Goal: Task Accomplishment & Management: Manage account settings

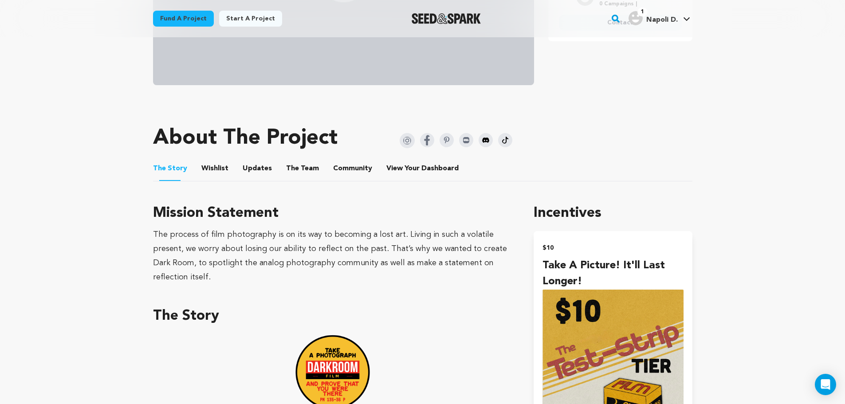
scroll to position [355, 0]
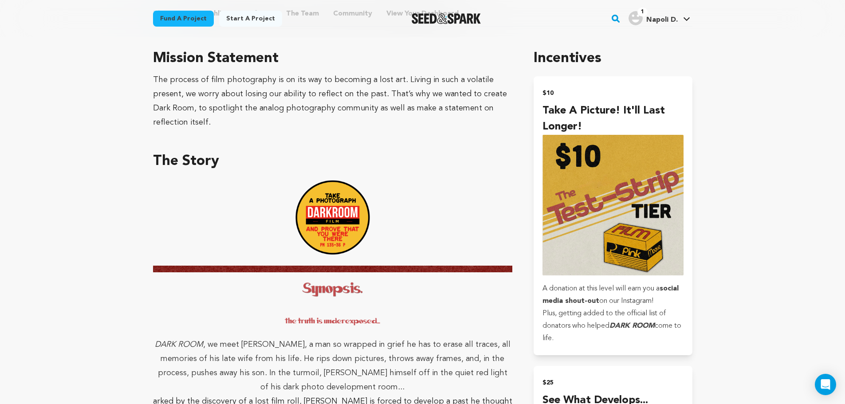
drag, startPoint x: 427, startPoint y: 168, endPoint x: 442, endPoint y: 190, distance: 27.1
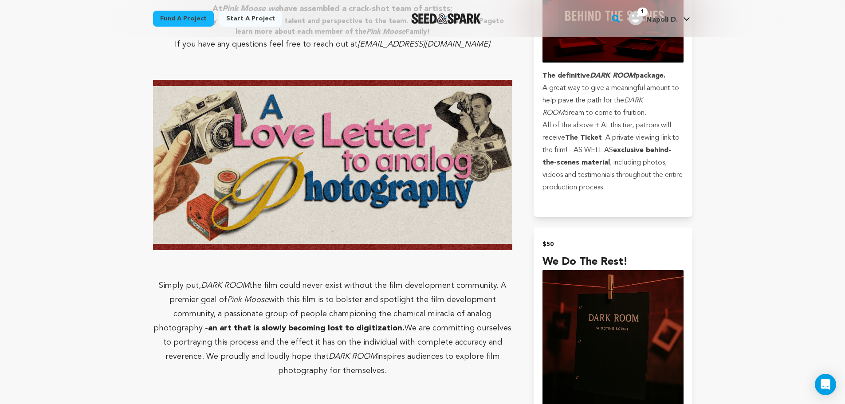
drag, startPoint x: 448, startPoint y: 231, endPoint x: 448, endPoint y: 262, distance: 31.5
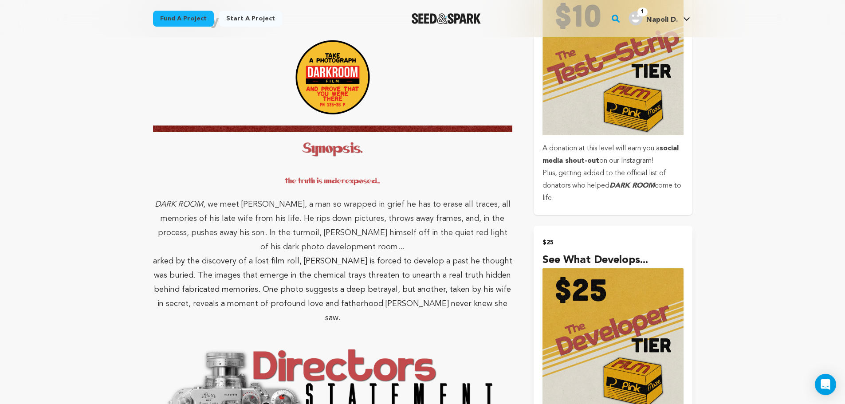
scroll to position [295, 0]
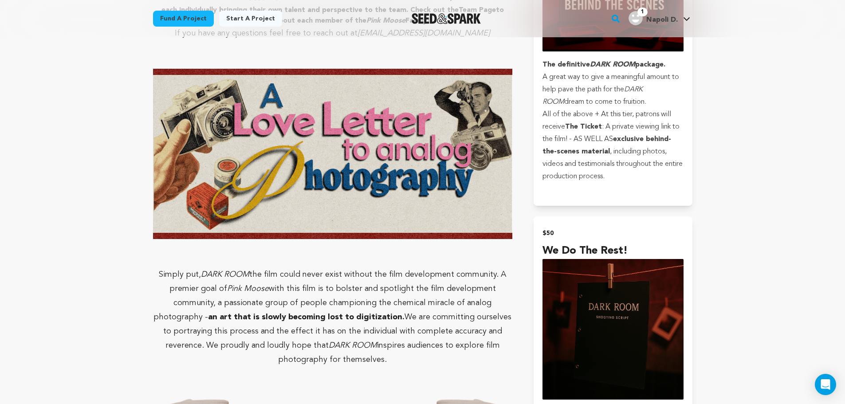
drag, startPoint x: 420, startPoint y: 102, endPoint x: 444, endPoint y: 149, distance: 52.4
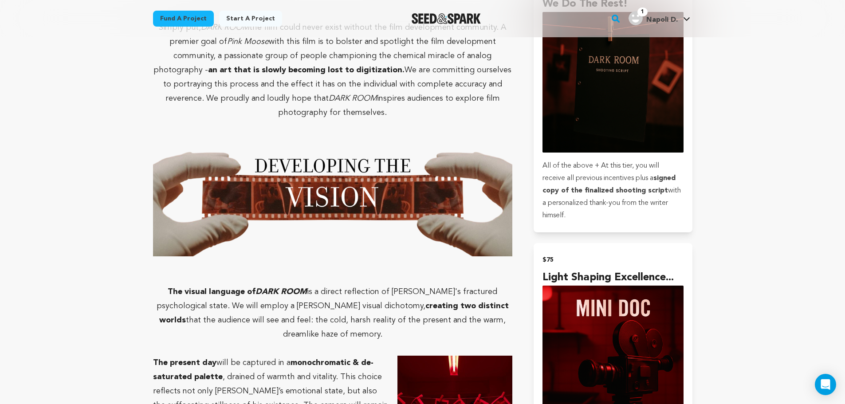
scroll to position [1804, 0]
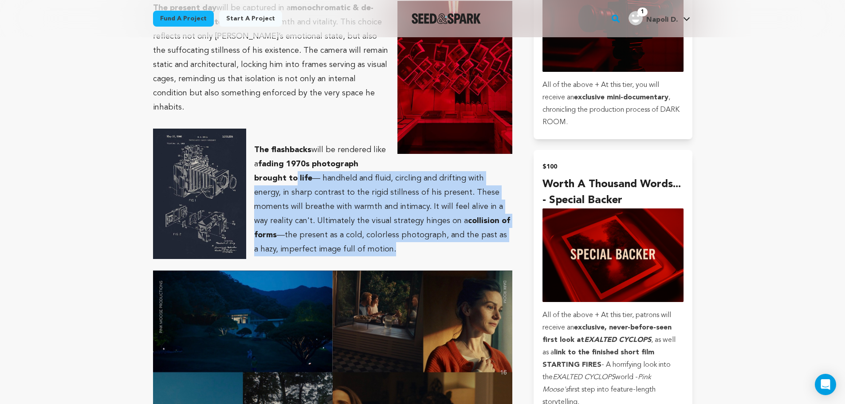
drag, startPoint x: 425, startPoint y: 173, endPoint x: 296, endPoint y: 127, distance: 137.2
click at [296, 143] on p "The flashbacks will be rendered like a fading 1970s photograph brought to life …" at bounding box center [333, 200] width 360 height 114
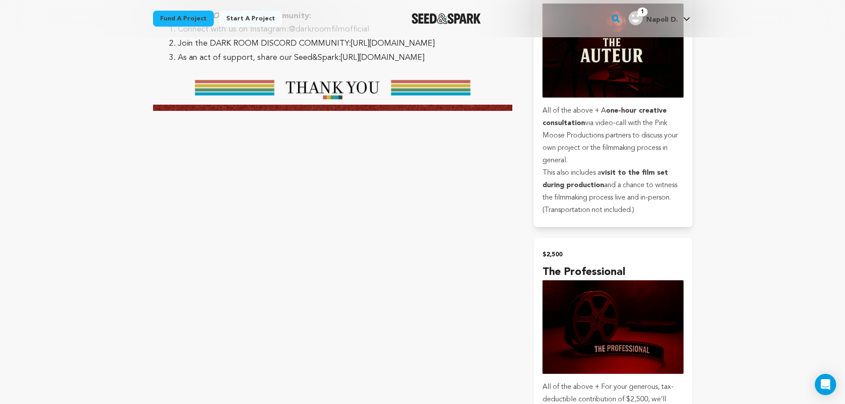
scroll to position [3134, 0]
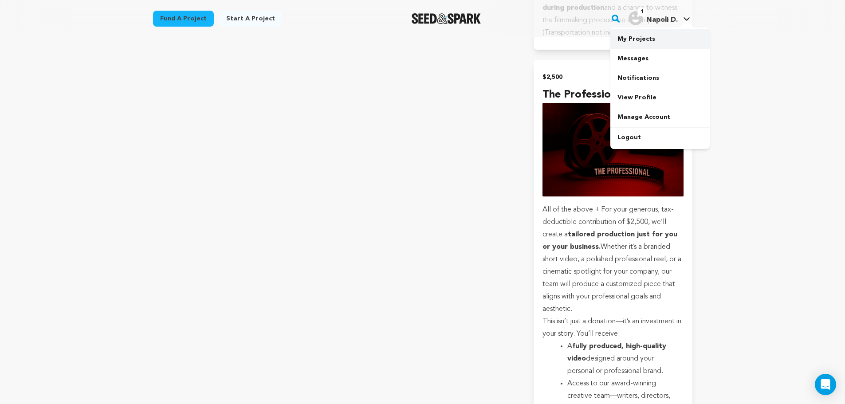
click at [658, 41] on link "My Projects" at bounding box center [659, 39] width 99 height 20
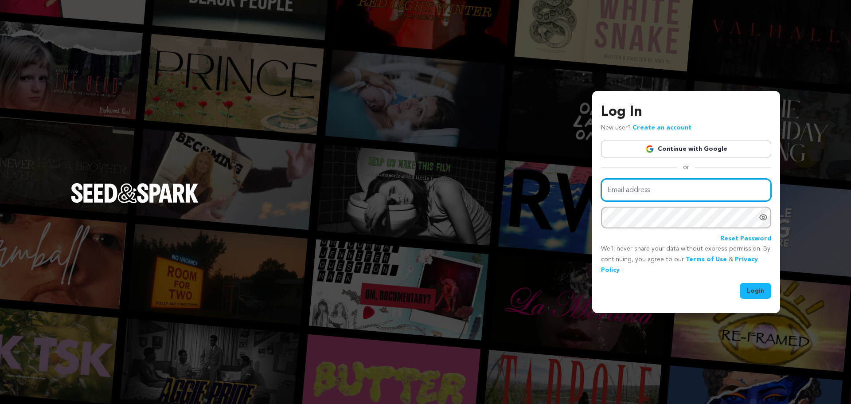
type input "donovannapoli1@gmail.com"
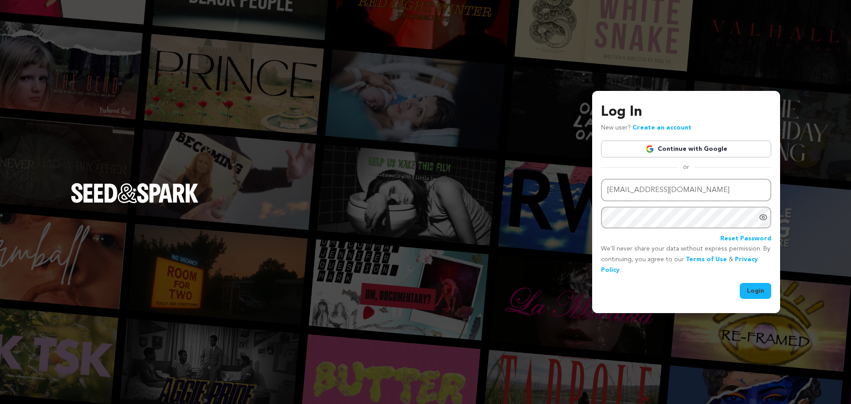
click at [758, 287] on button "Login" at bounding box center [755, 291] width 31 height 16
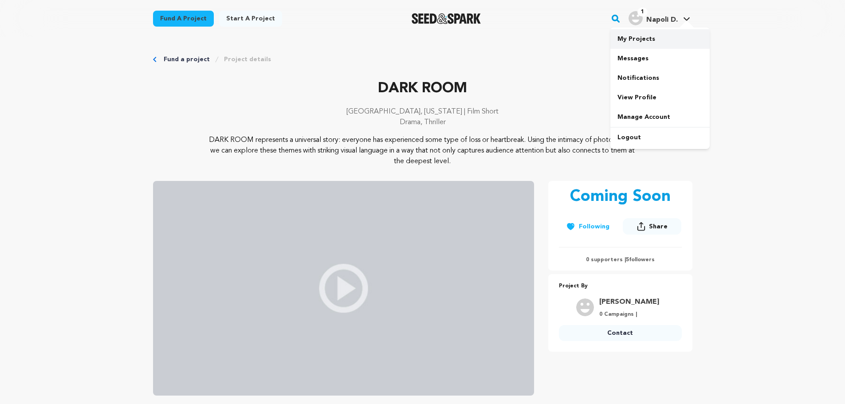
click at [658, 43] on link "My Projects" at bounding box center [659, 39] width 99 height 20
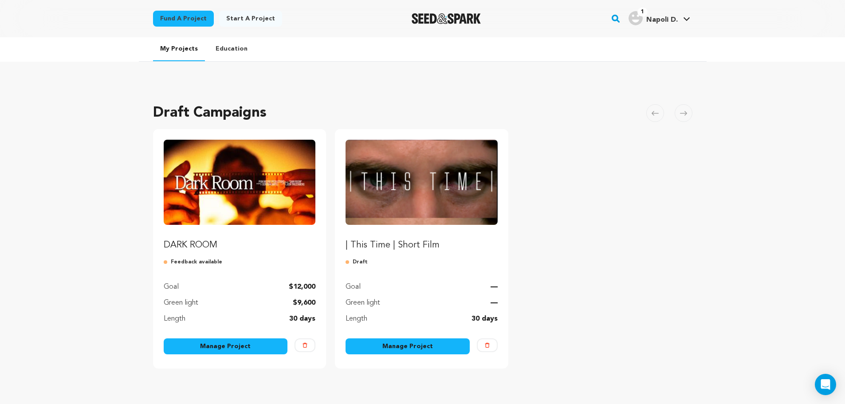
click at [227, 350] on link "Manage Project" at bounding box center [226, 346] width 124 height 16
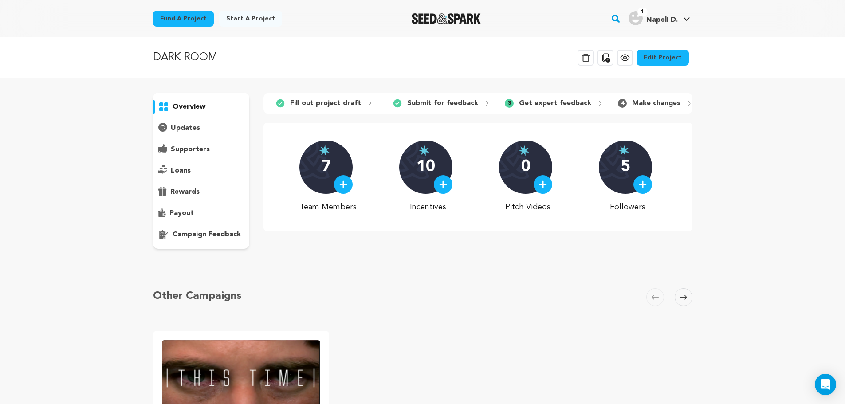
click at [683, 57] on link "Edit Project" at bounding box center [662, 58] width 52 height 16
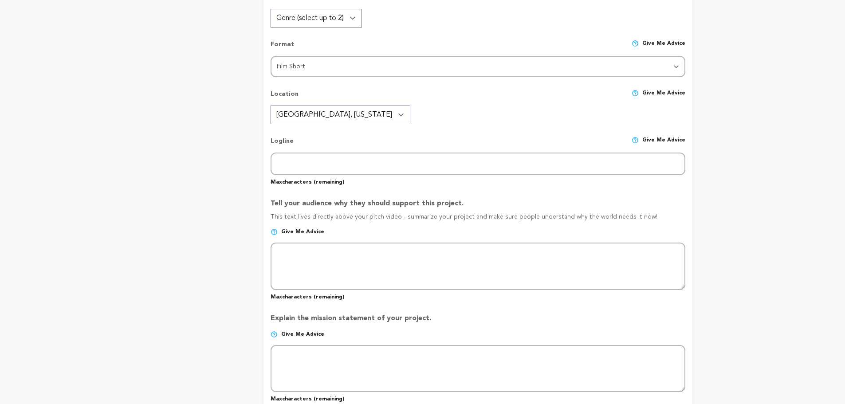
type input "DARK ROOM"
type input "dark-room-short-film"
type input "After uncovering and developing a lost film roll, a grieving father relives one…"
type textarea "DARK ROOM represents a universal story: everyone has experienced some type of l…"
type textarea "The process of film photography is on its way to becoming a lost art. Living in…"
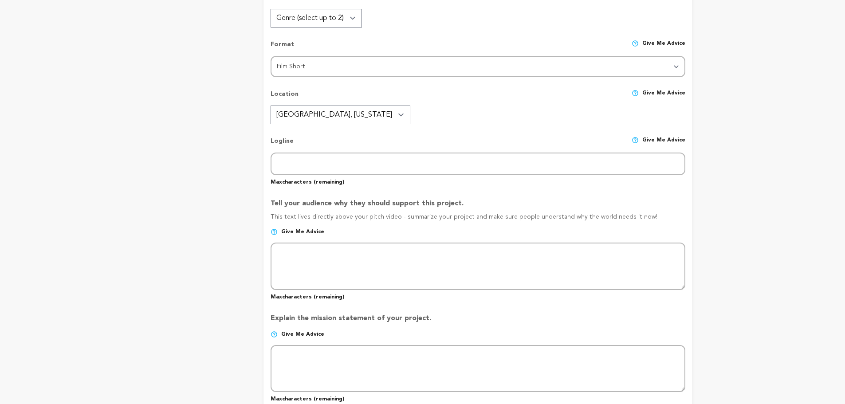
type textarea "We are Pink Moose Productions."
radio input "true"
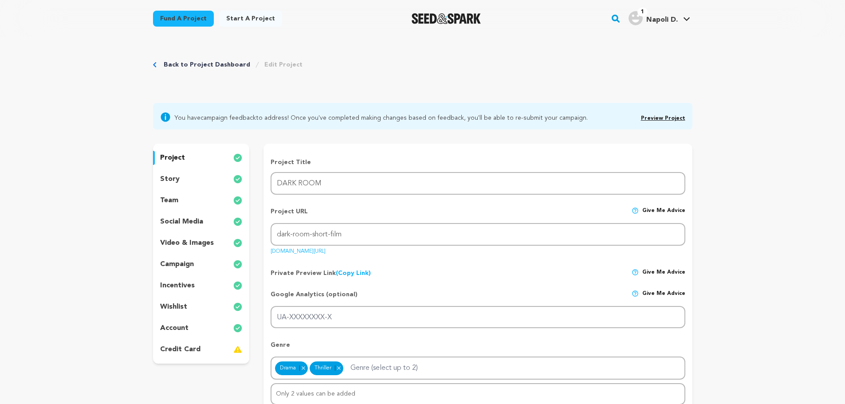
click at [191, 286] on p "incentives" at bounding box center [177, 285] width 35 height 11
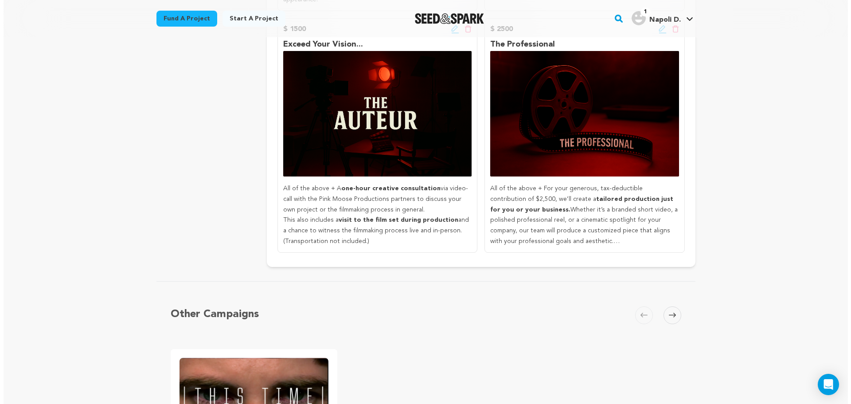
scroll to position [1064, 0]
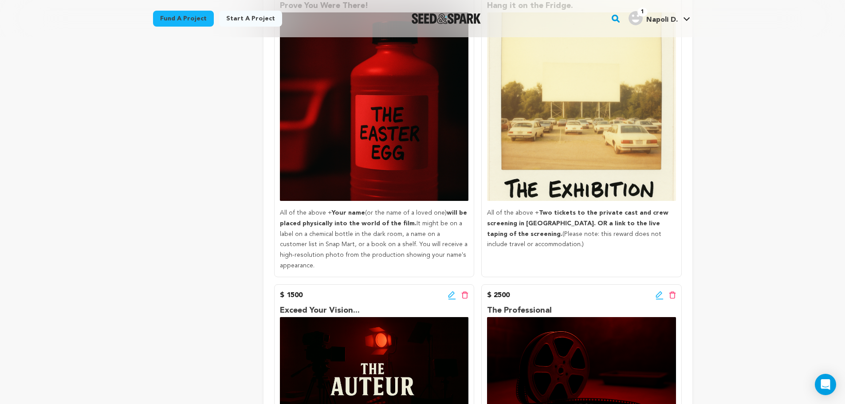
click at [660, 291] on icon at bounding box center [659, 295] width 8 height 9
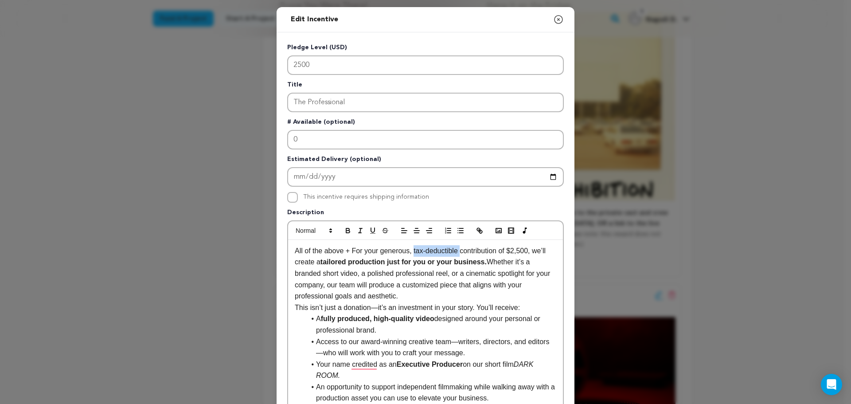
drag, startPoint x: 410, startPoint y: 250, endPoint x: 458, endPoint y: 250, distance: 48.8
click at [458, 250] on p "All of the above + For your generous, tax-deductible contribution of $2,500, we…" at bounding box center [426, 273] width 262 height 57
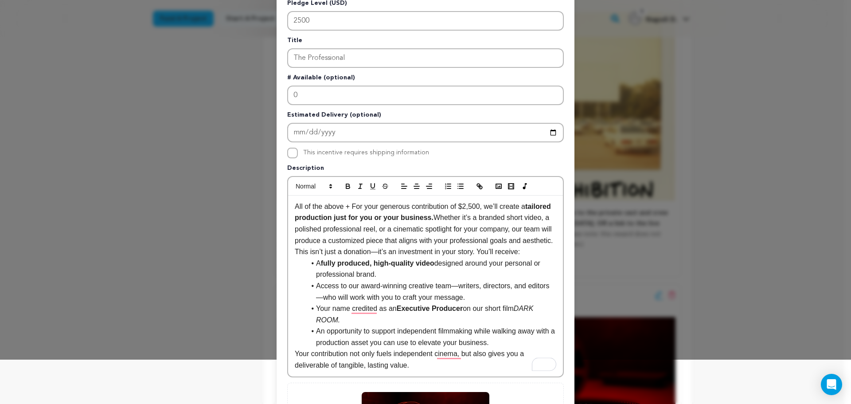
scroll to position [210, 0]
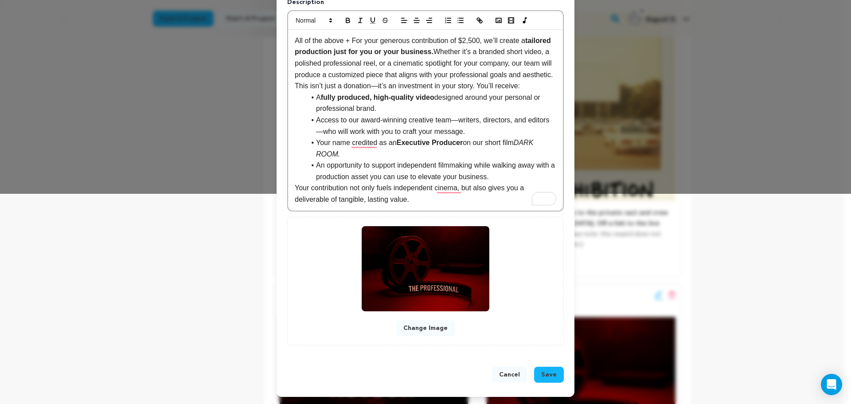
click at [544, 377] on span "Save" at bounding box center [549, 374] width 16 height 9
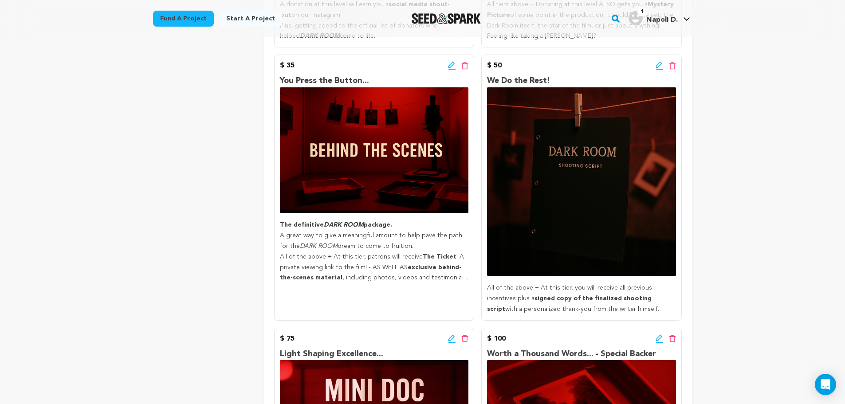
scroll to position [754, 0]
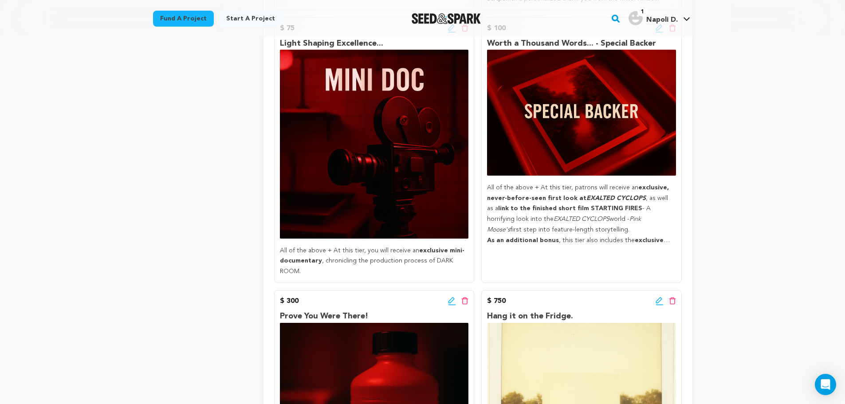
click at [629, 238] on strong "exclusive storyboards" at bounding box center [578, 245] width 183 height 17
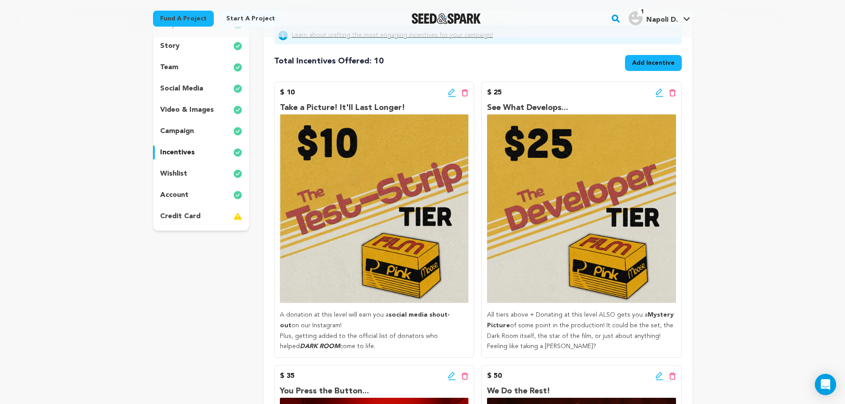
scroll to position [0, 0]
